Goal: Find specific page/section: Find specific page/section

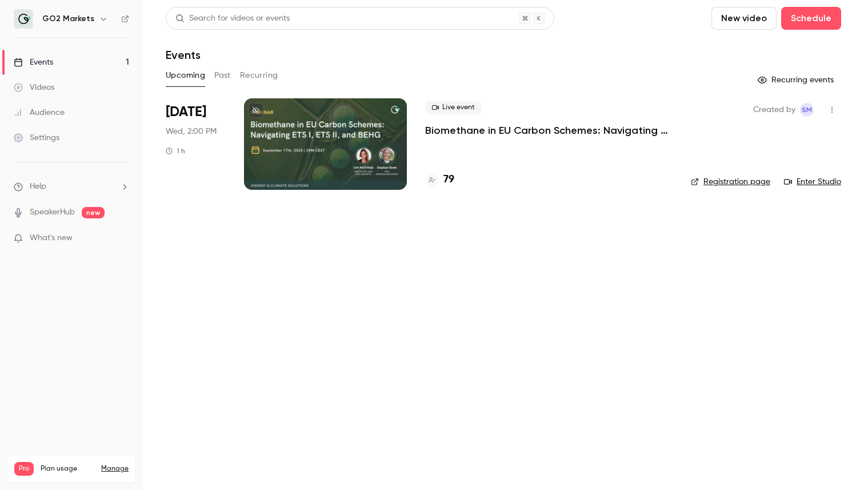
click at [333, 152] on div at bounding box center [325, 143] width 163 height 91
